Goal: Transaction & Acquisition: Subscribe to service/newsletter

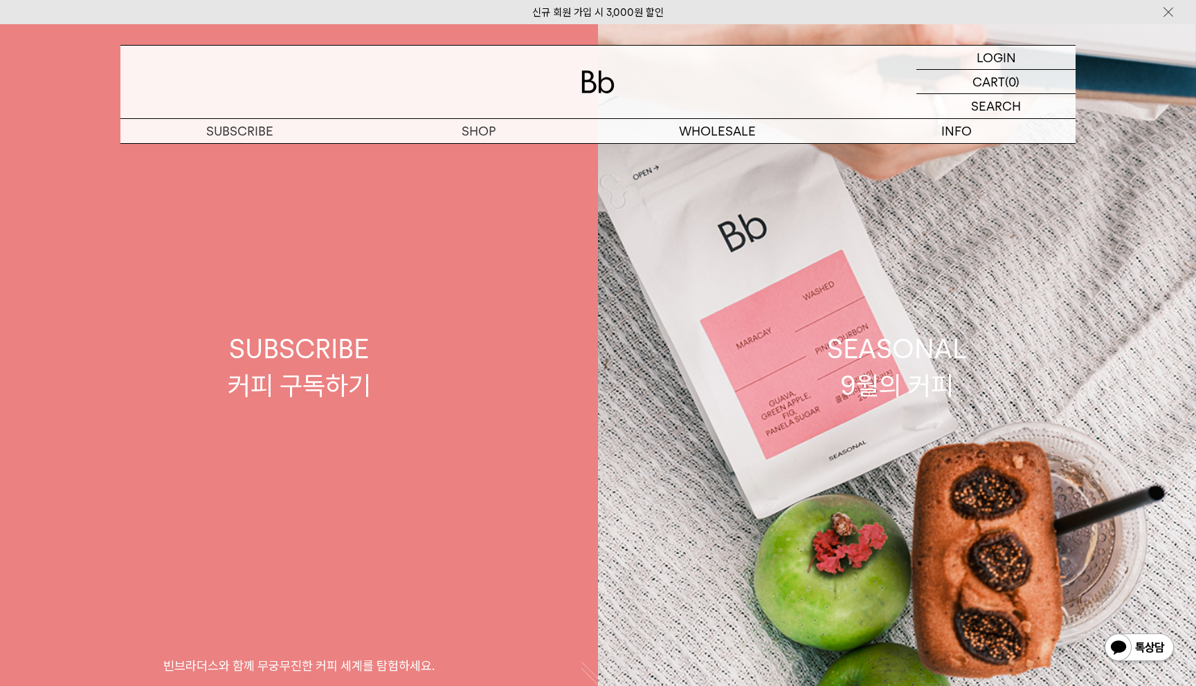
click at [435, 322] on link "SUBSCRIBE 커피 구독하기 빈브라더스와 함께 무궁무진한 커피 세계를 탐험하세요." at bounding box center [299, 367] width 598 height 686
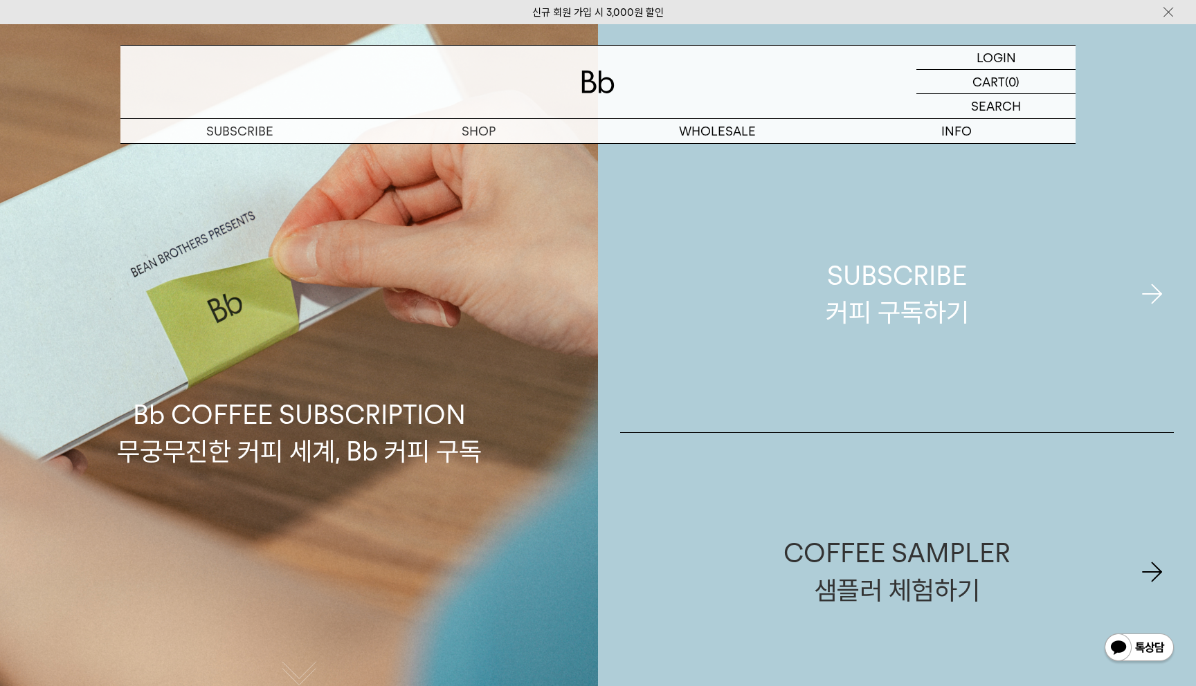
click at [1047, 313] on link "SUBSCRIBE 커피 구독하기" at bounding box center [897, 294] width 554 height 277
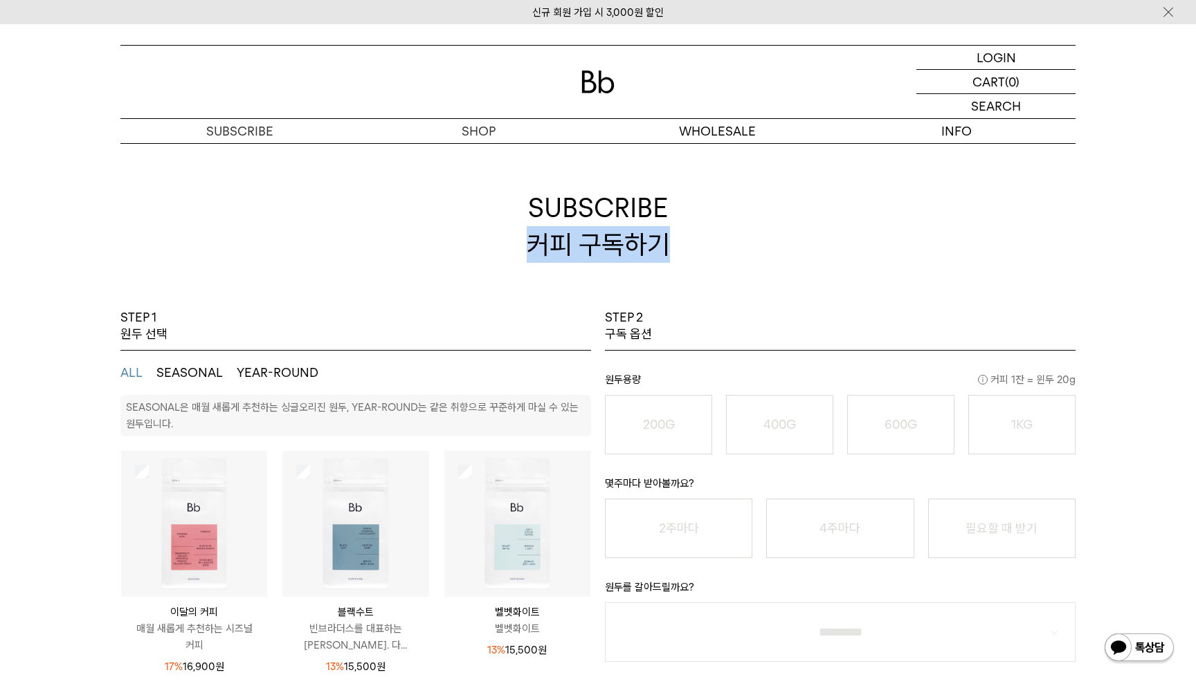
drag, startPoint x: 532, startPoint y: 248, endPoint x: 673, endPoint y: 248, distance: 140.5
click at [673, 248] on h2 "SUBSCRIBE 커피 구독하기" at bounding box center [597, 226] width 955 height 166
